Goal: Information Seeking & Learning: Learn about a topic

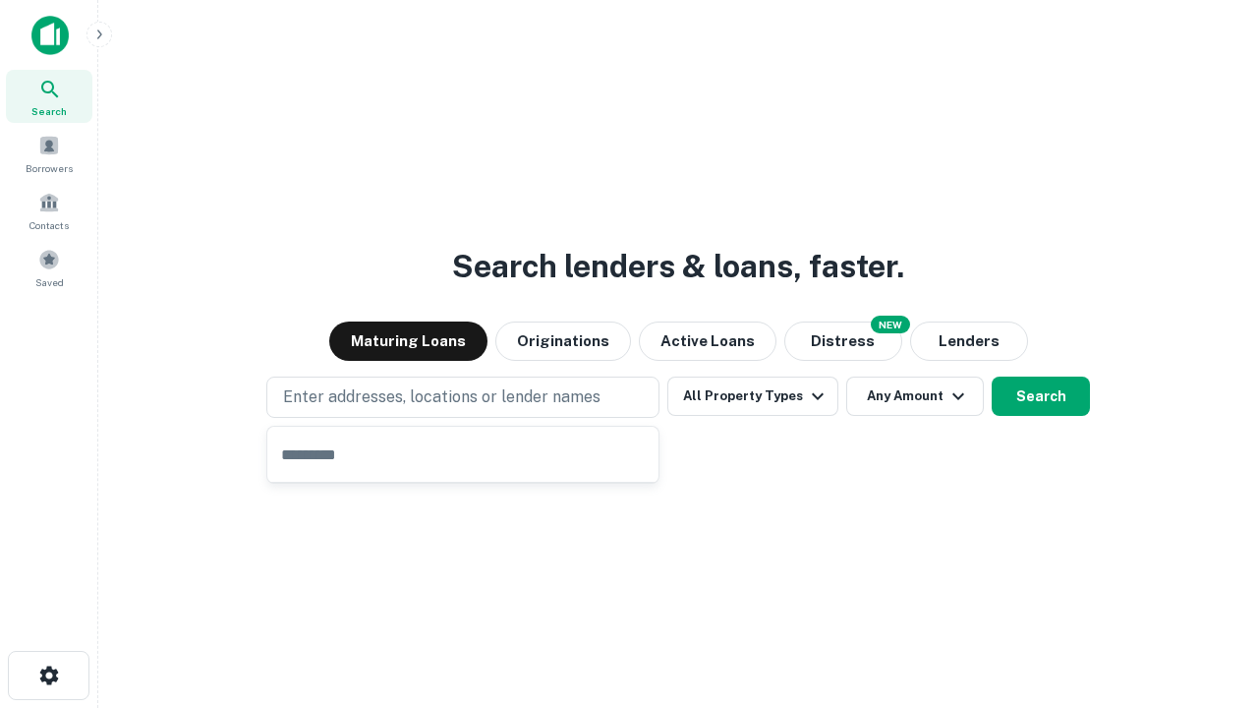
type input "**********"
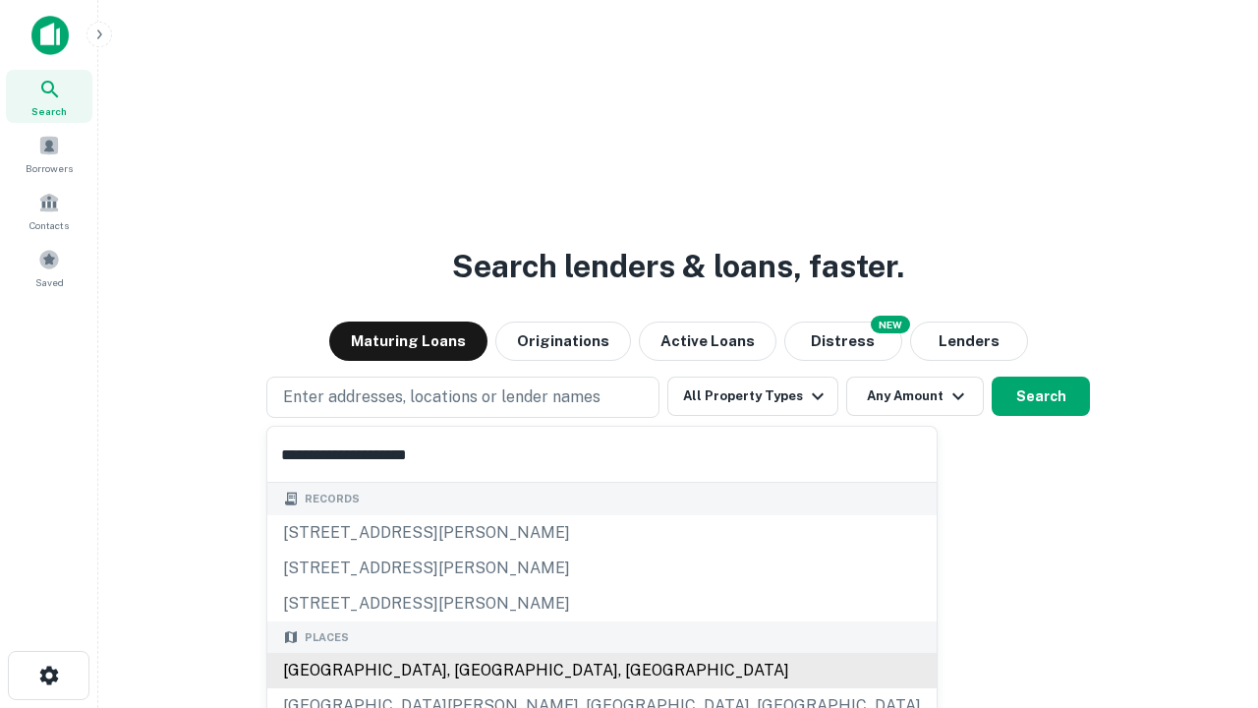
click at [470, 670] on div "[GEOGRAPHIC_DATA], [GEOGRAPHIC_DATA], [GEOGRAPHIC_DATA]" at bounding box center [601, 670] width 669 height 35
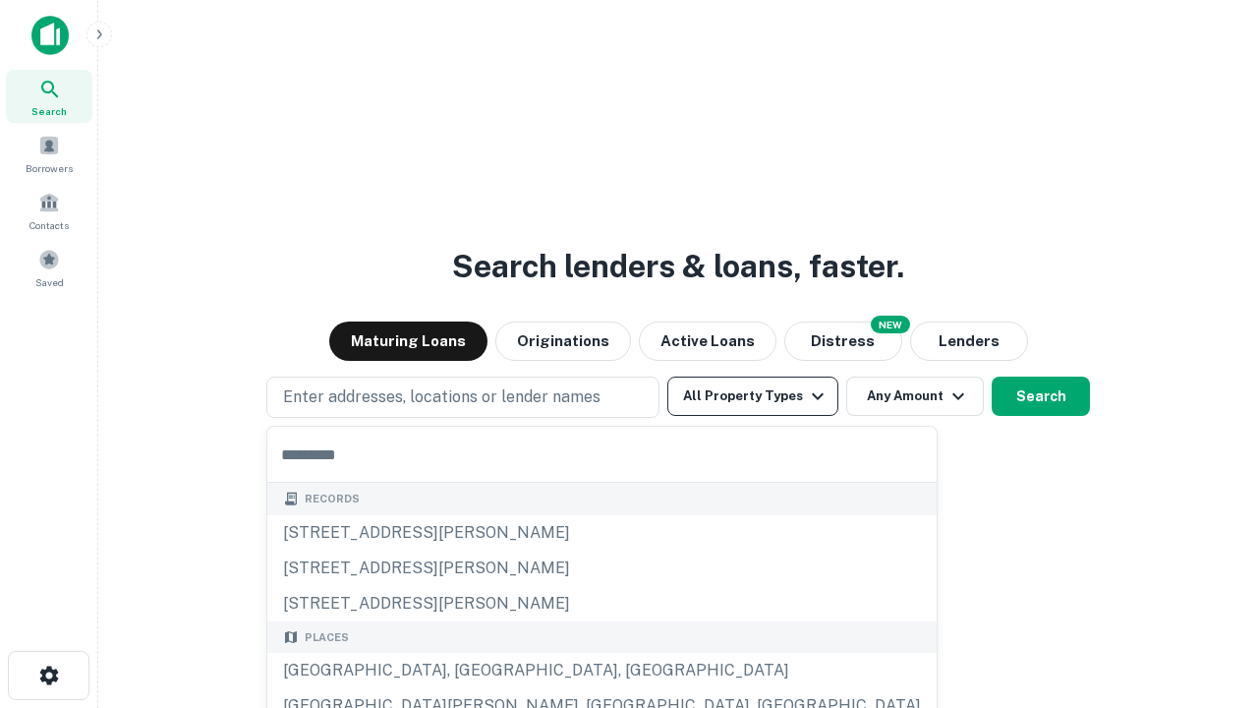
click at [753, 396] on button "All Property Types" at bounding box center [752, 395] width 171 height 39
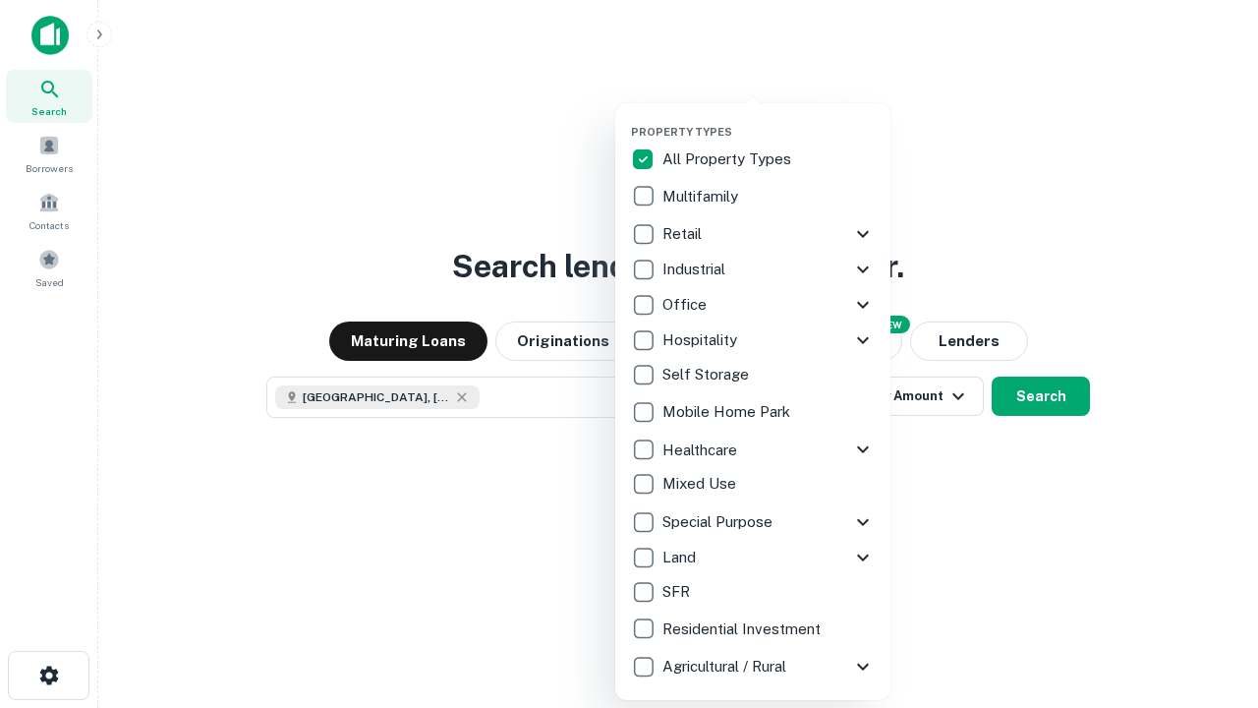
click at [769, 119] on button "button" at bounding box center [768, 119] width 275 height 1
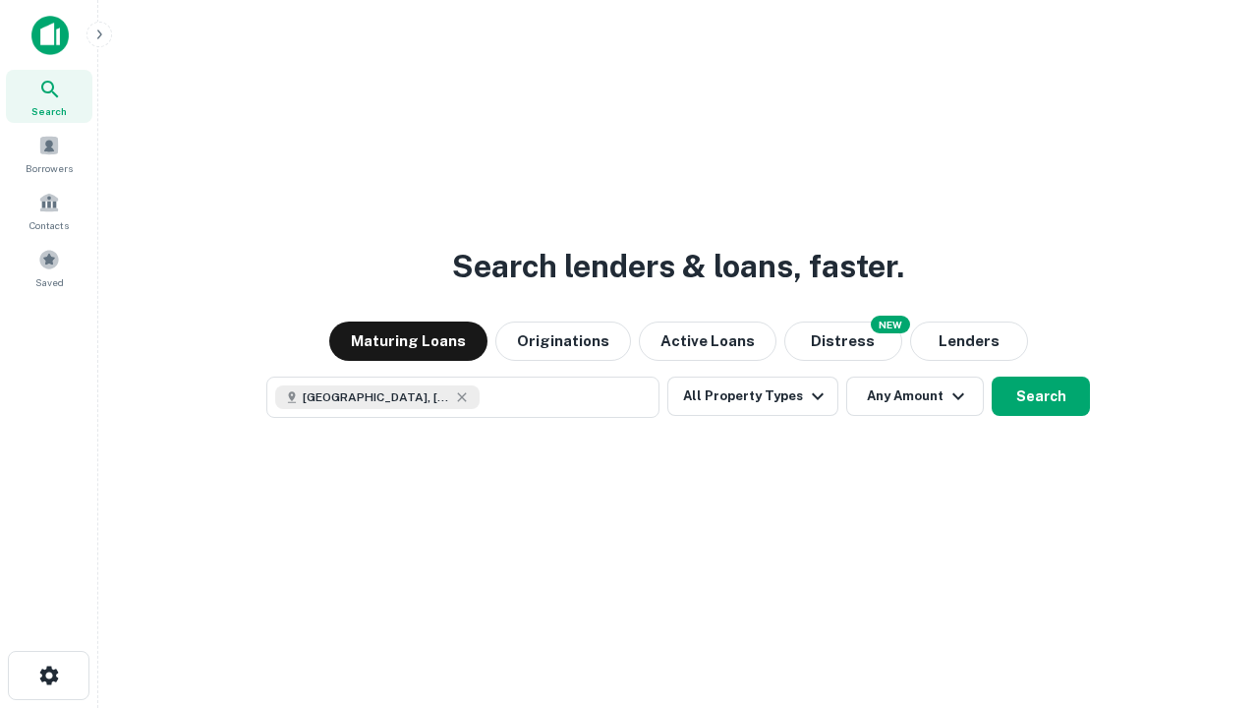
scroll to position [31, 0]
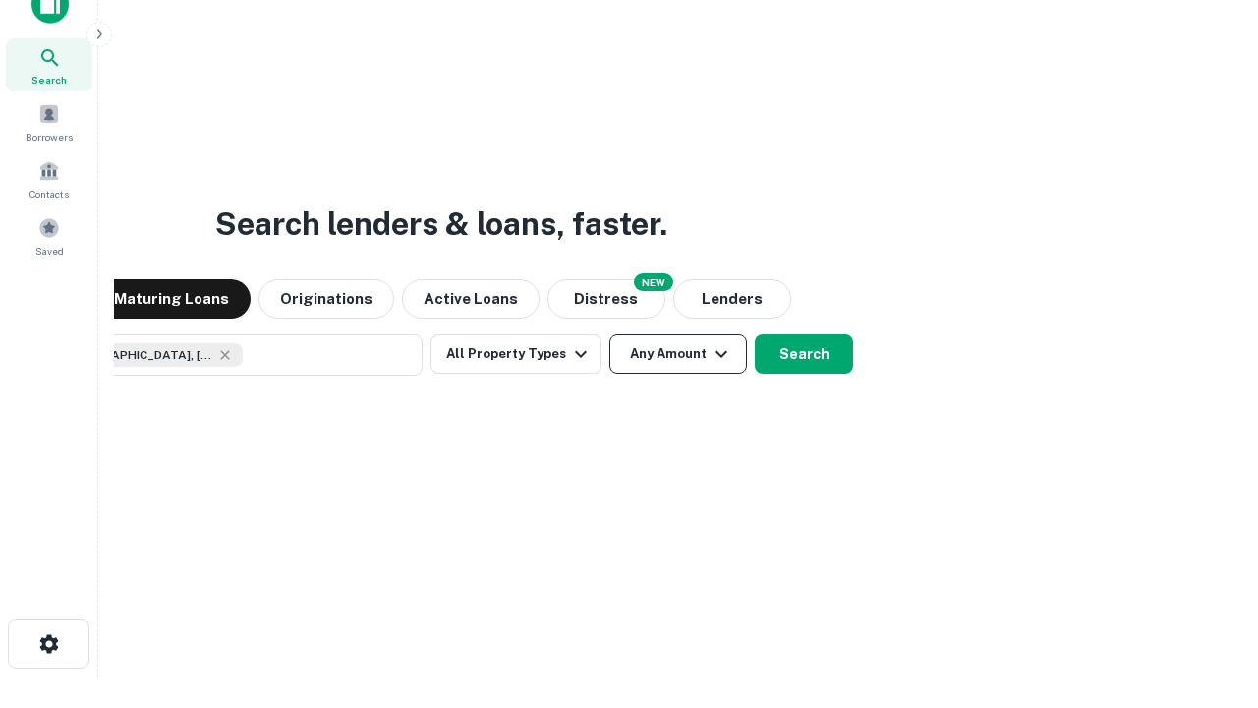
click at [609, 334] on button "Any Amount" at bounding box center [678, 353] width 138 height 39
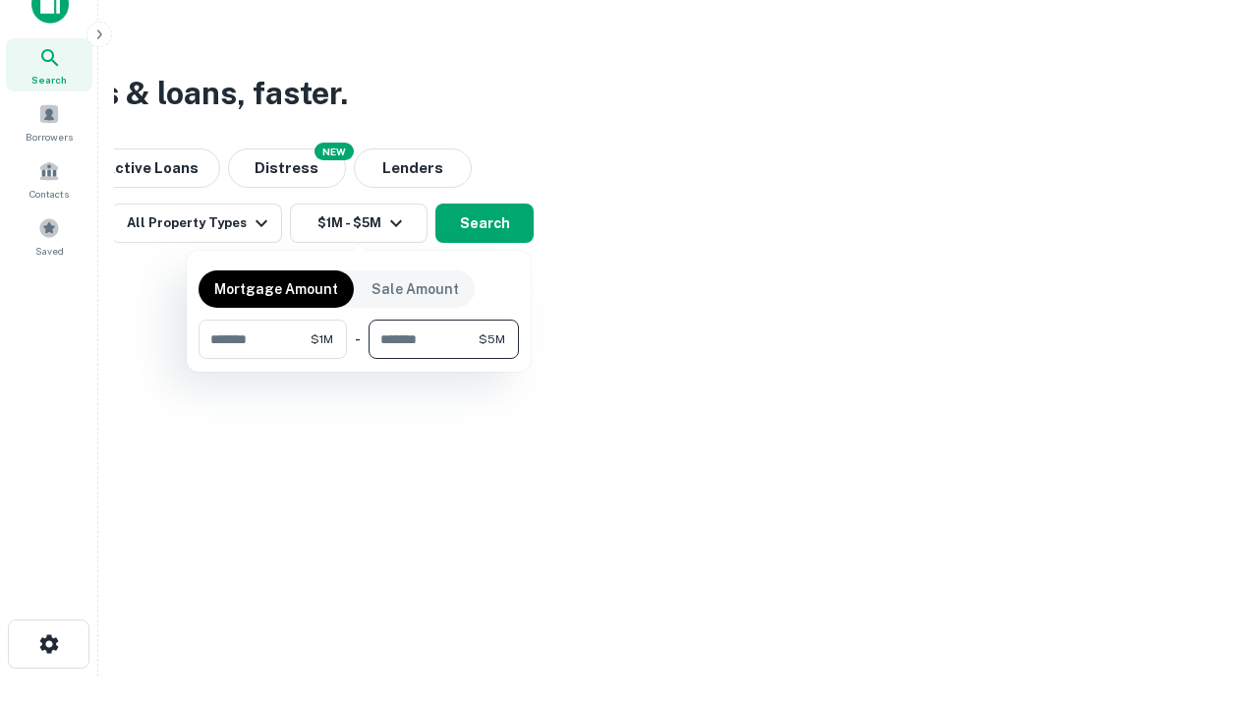
type input "*******"
click at [359, 359] on button "button" at bounding box center [359, 359] width 320 height 1
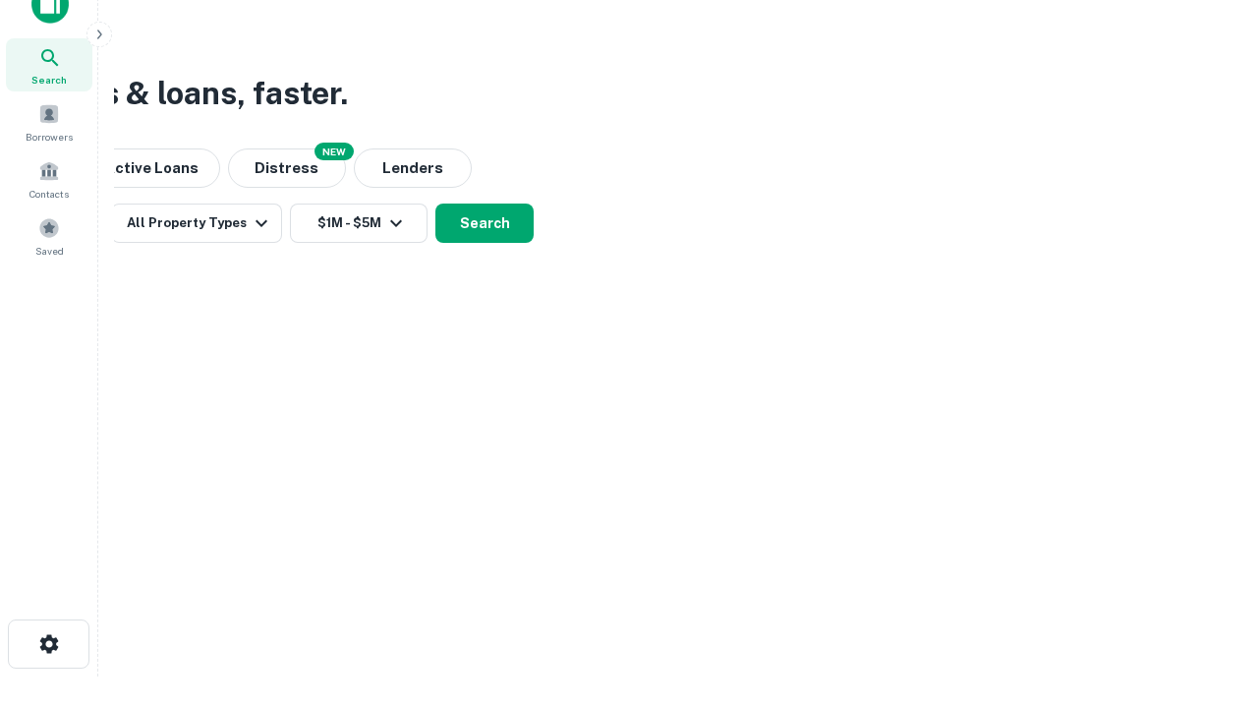
scroll to position [31, 0]
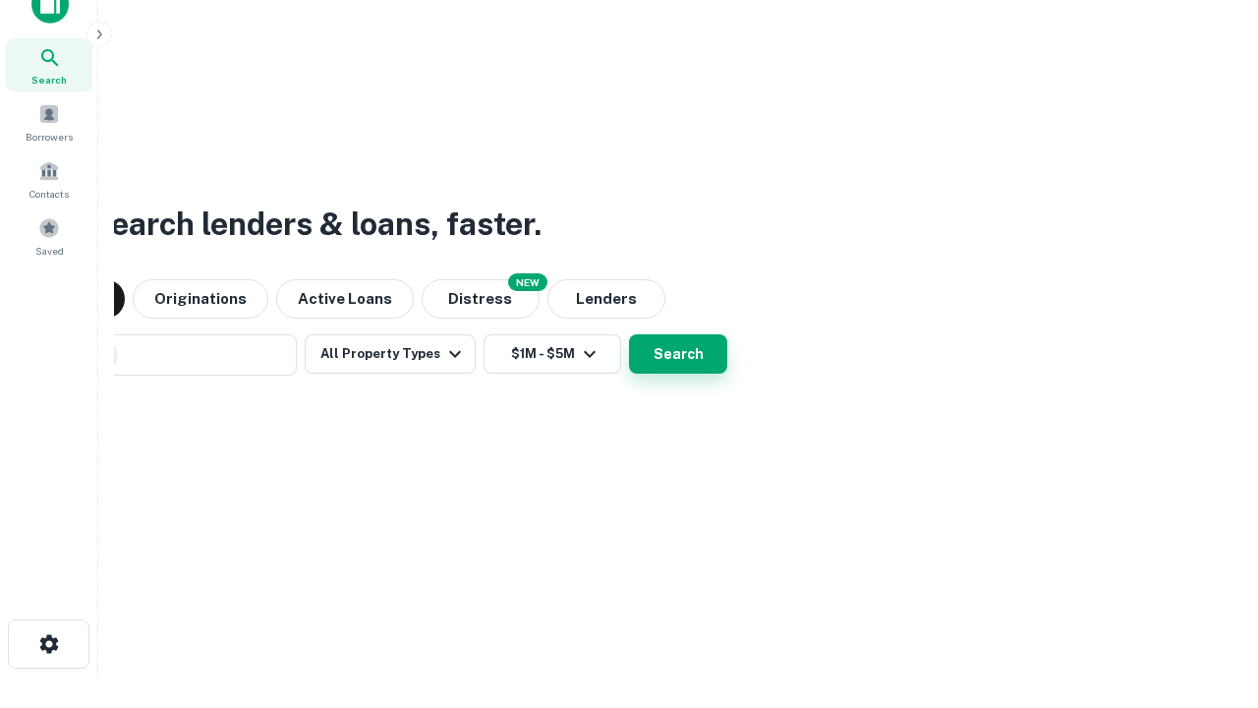
click at [629, 334] on button "Search" at bounding box center [678, 353] width 98 height 39
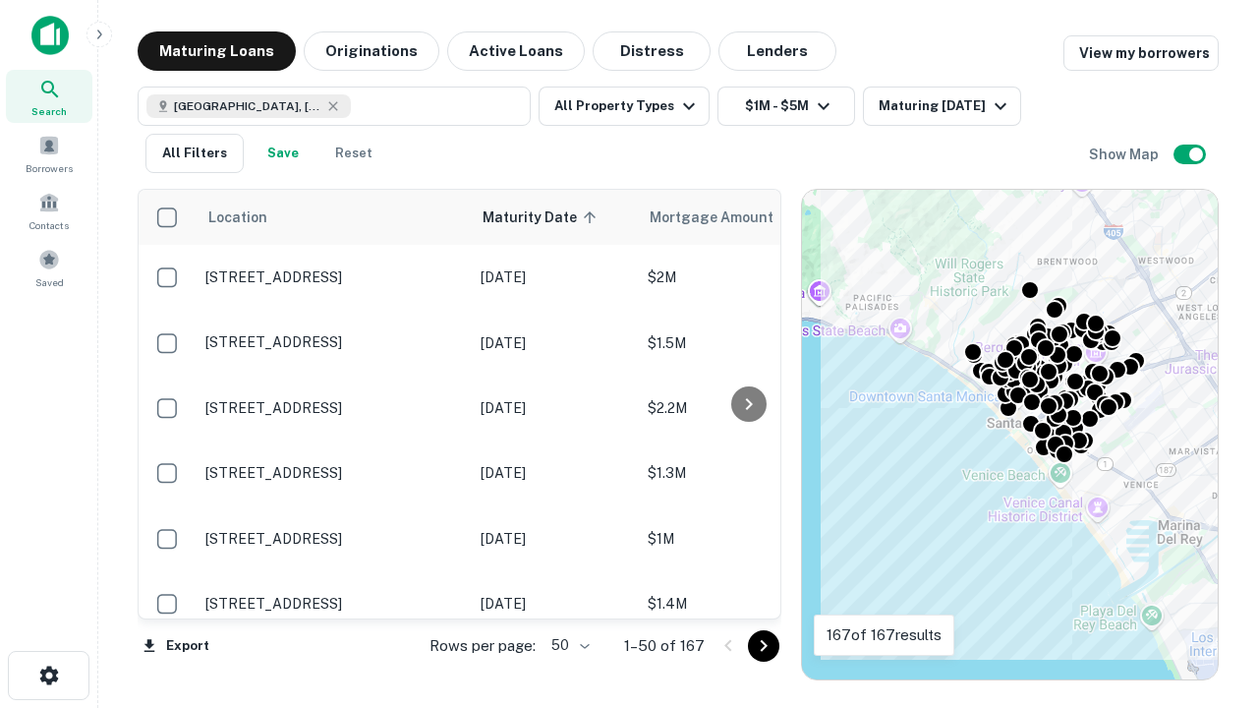
click at [567, 645] on body "Search Borrowers Contacts Saved Maturing Loans Originations Active Loans Distre…" at bounding box center [629, 354] width 1258 height 708
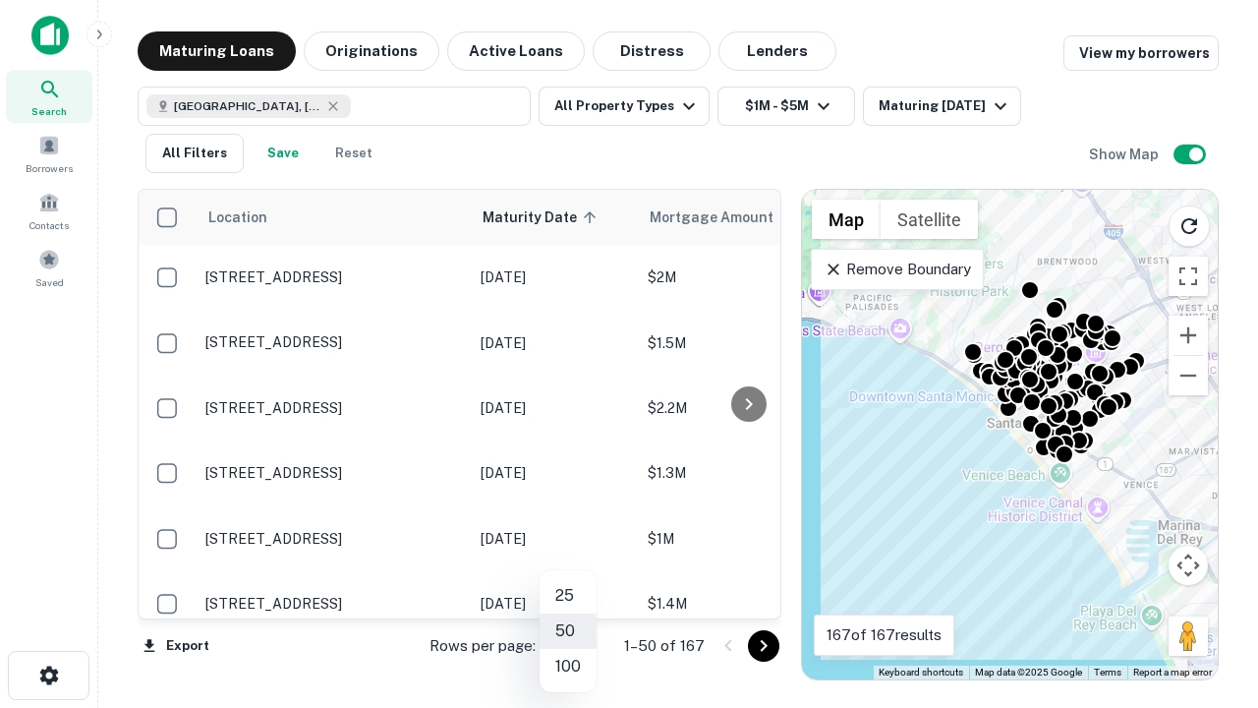
click at [568, 596] on li "25" at bounding box center [568, 595] width 57 height 35
